Goal: Find specific page/section: Find specific page/section

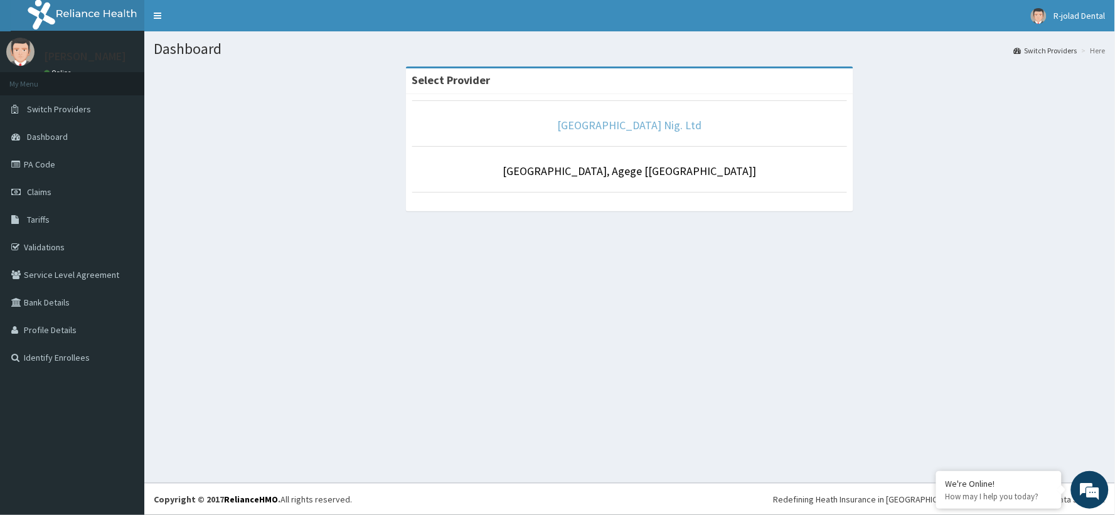
click at [648, 124] on link "[GEOGRAPHIC_DATA] Nig. Ltd" at bounding box center [630, 125] width 144 height 14
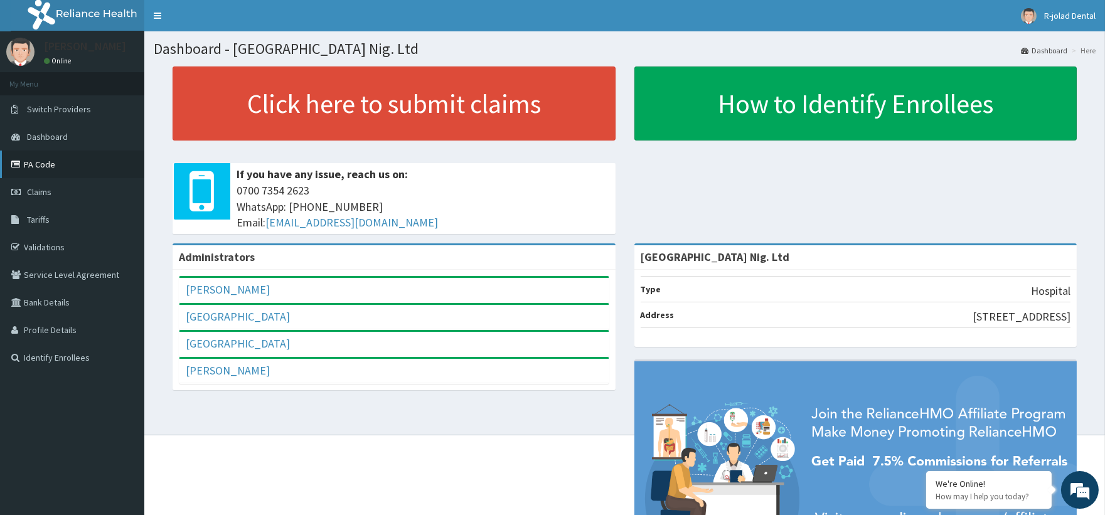
click at [48, 161] on link "PA Code" at bounding box center [72, 165] width 144 height 28
